Goal: Find specific page/section: Find specific page/section

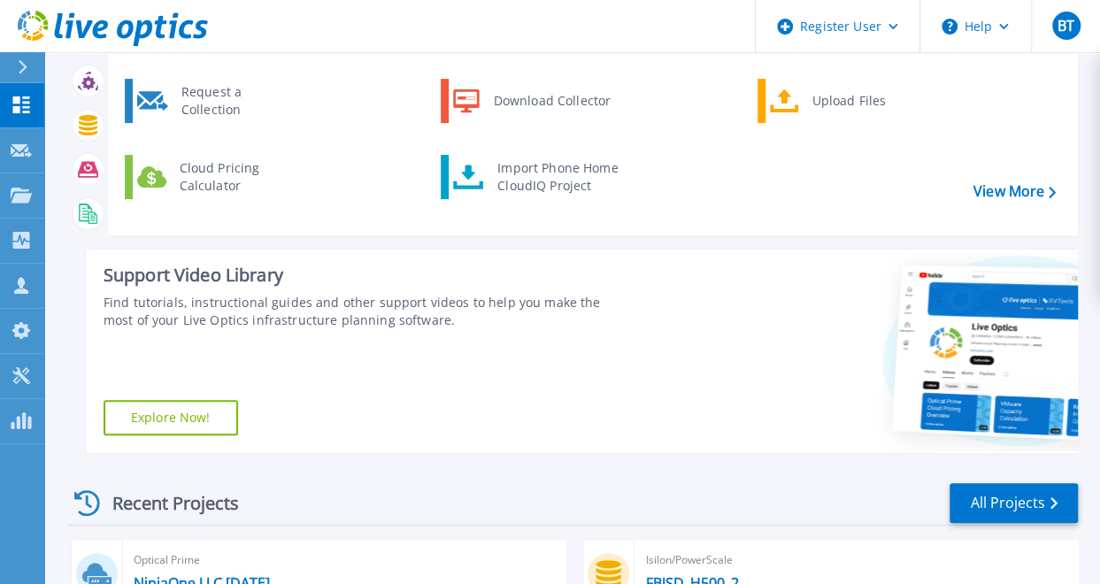
scroll to position [133, 0]
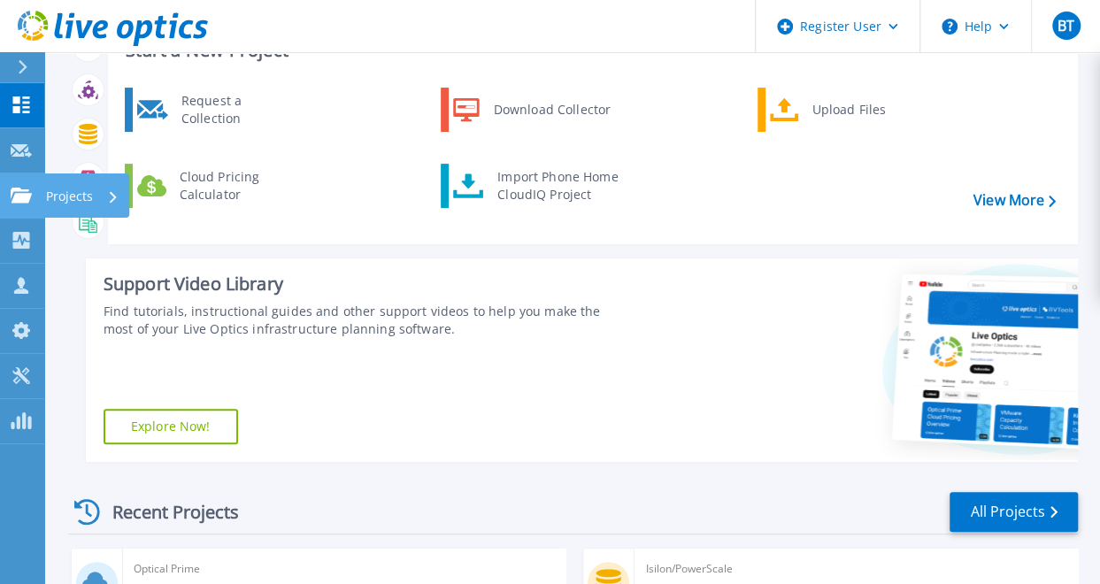
click at [14, 188] on icon at bounding box center [21, 195] width 21 height 15
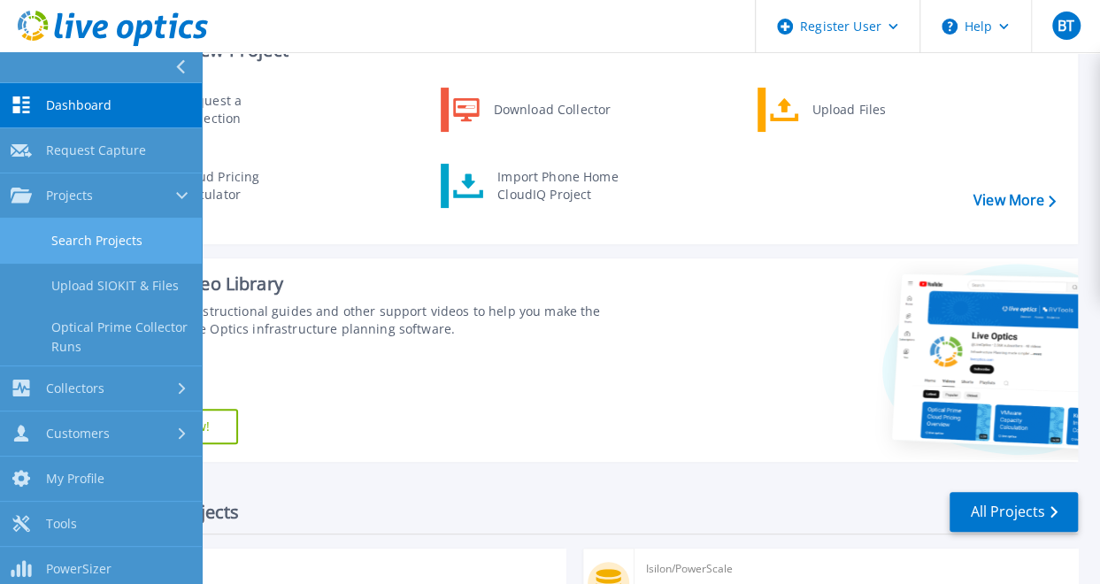
click at [73, 242] on link "Search Projects" at bounding box center [101, 241] width 202 height 45
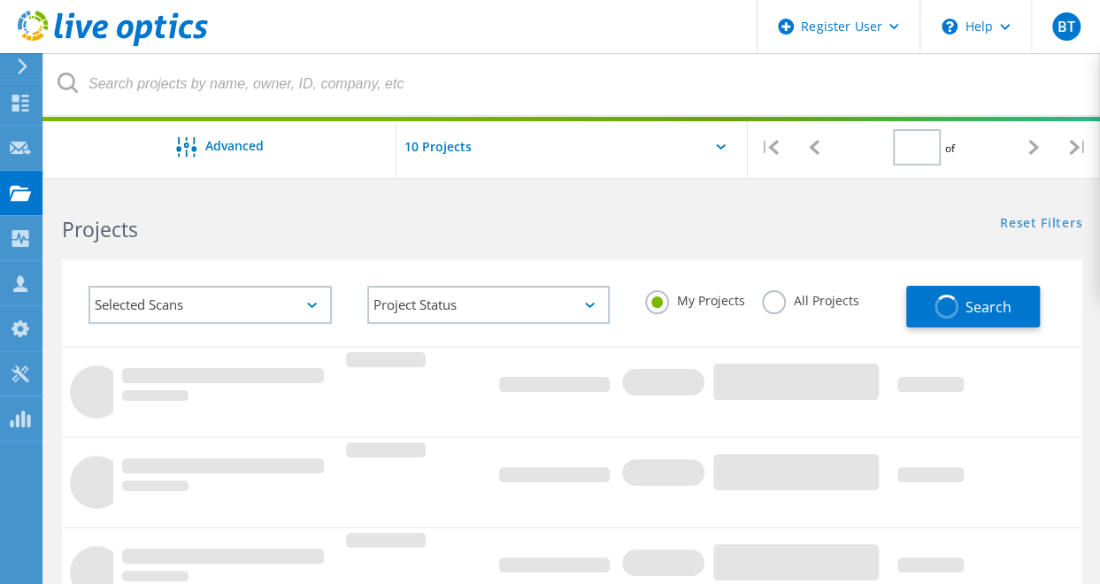
type input "1"
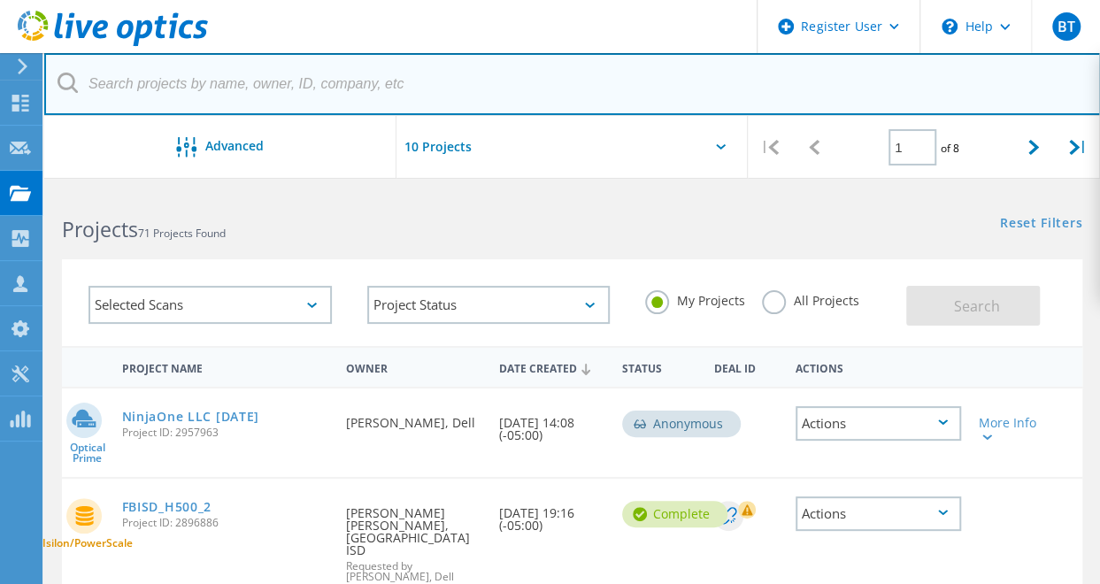
click at [320, 95] on input "text" at bounding box center [572, 84] width 1057 height 62
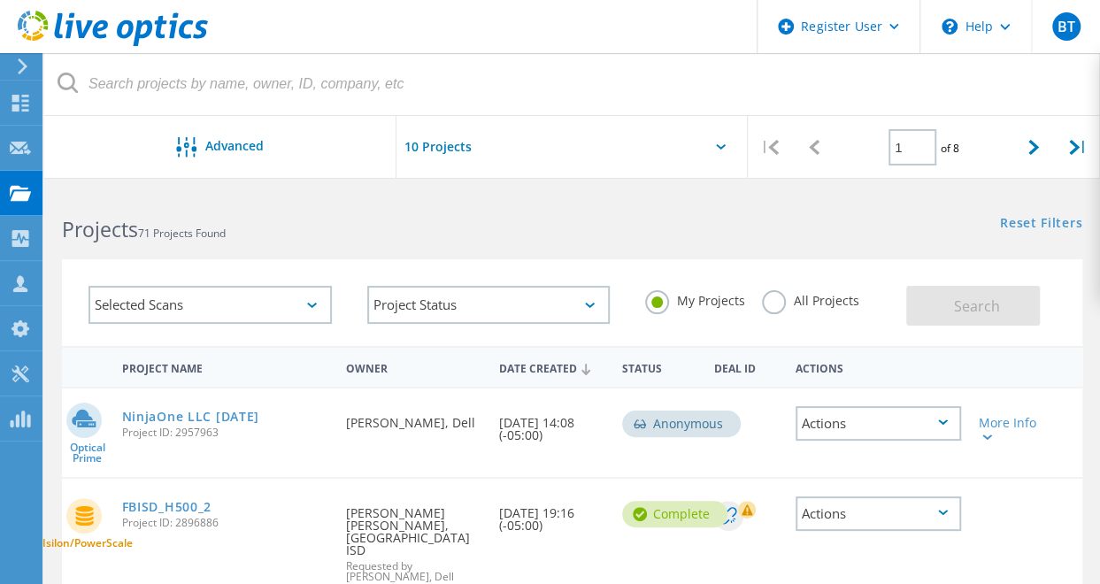
click at [788, 308] on div "All Projects" at bounding box center [810, 303] width 96 height 26
click at [770, 307] on label "All Projects" at bounding box center [810, 298] width 96 height 17
click at [0, 0] on input "All Projects" at bounding box center [0, 0] width 0 height 0
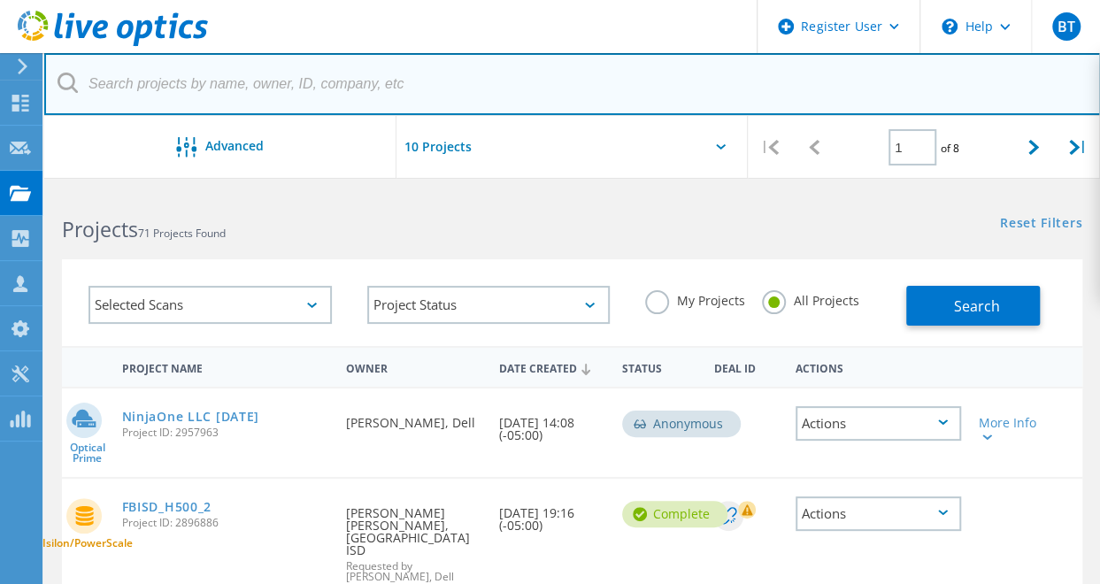
click at [540, 100] on input "text" at bounding box center [572, 84] width 1057 height 62
type input "glazers"
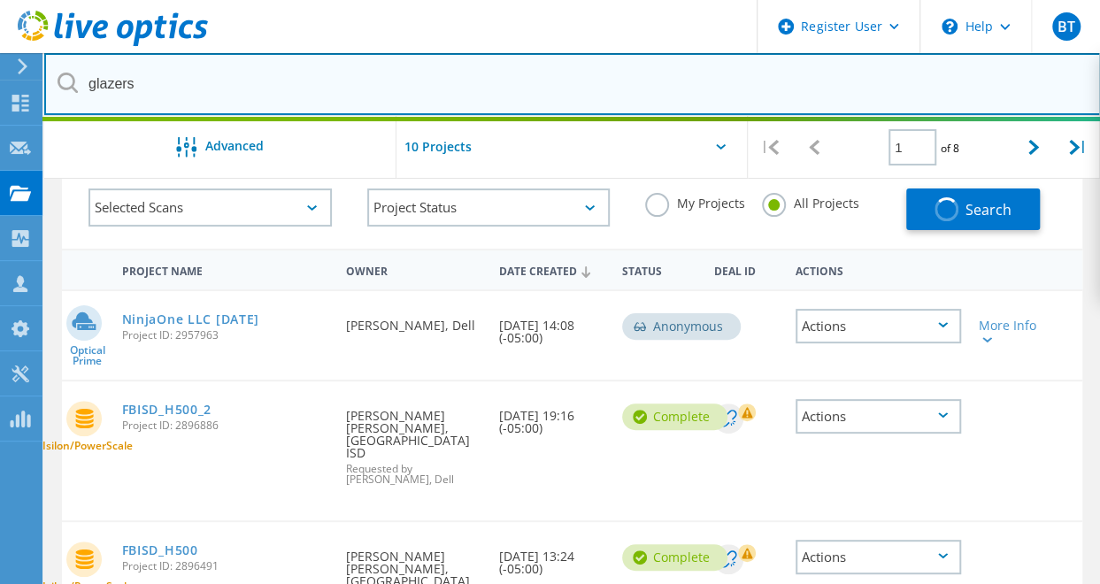
scroll to position [98, 0]
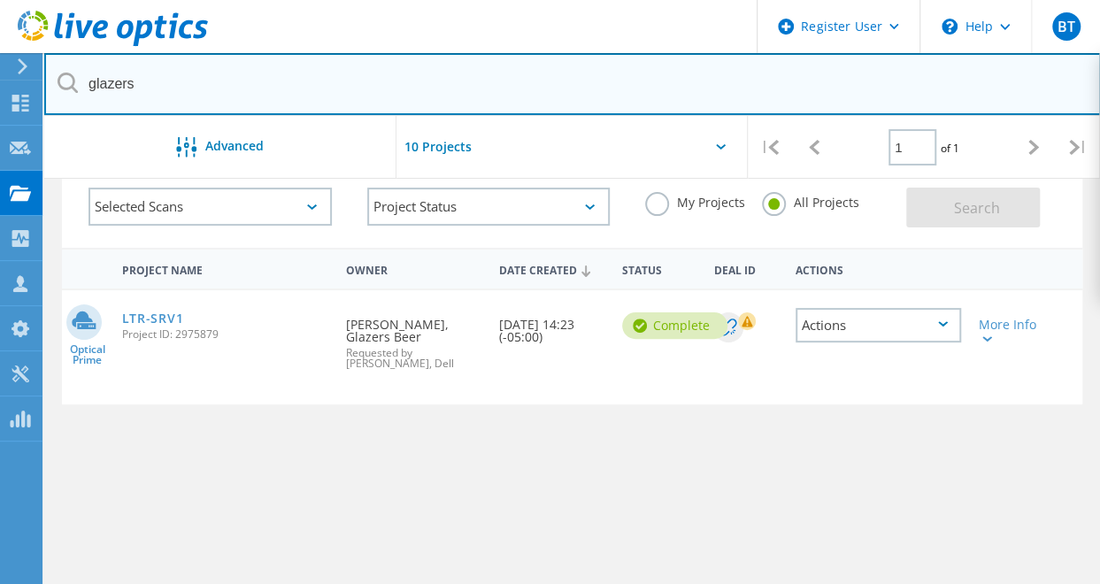
click at [1008, 109] on input "glazers" at bounding box center [572, 84] width 1057 height 62
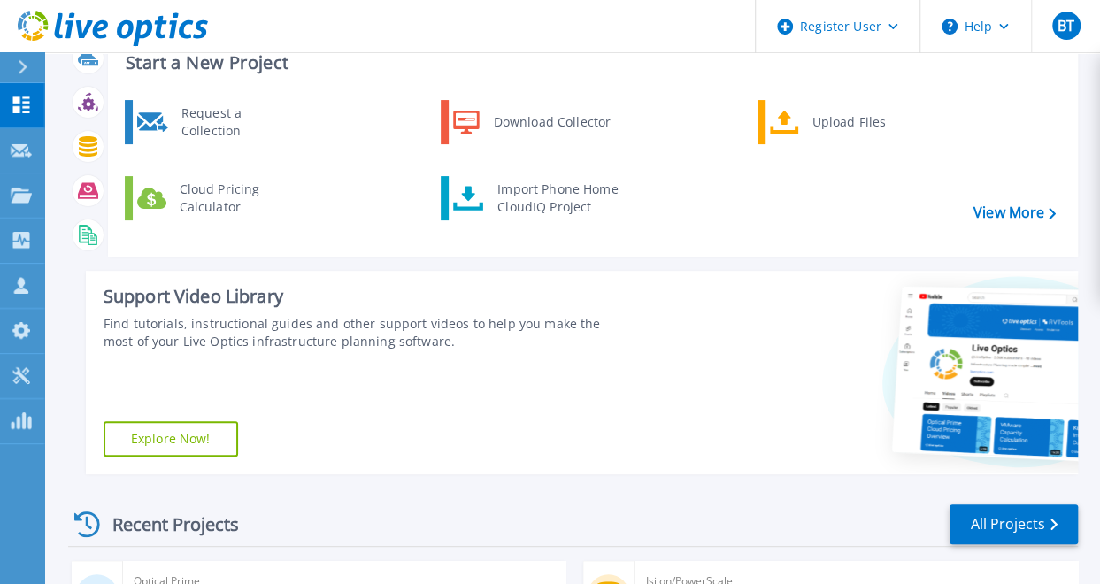
scroll to position [91, 0]
